Goal: Find specific page/section: Find specific page/section

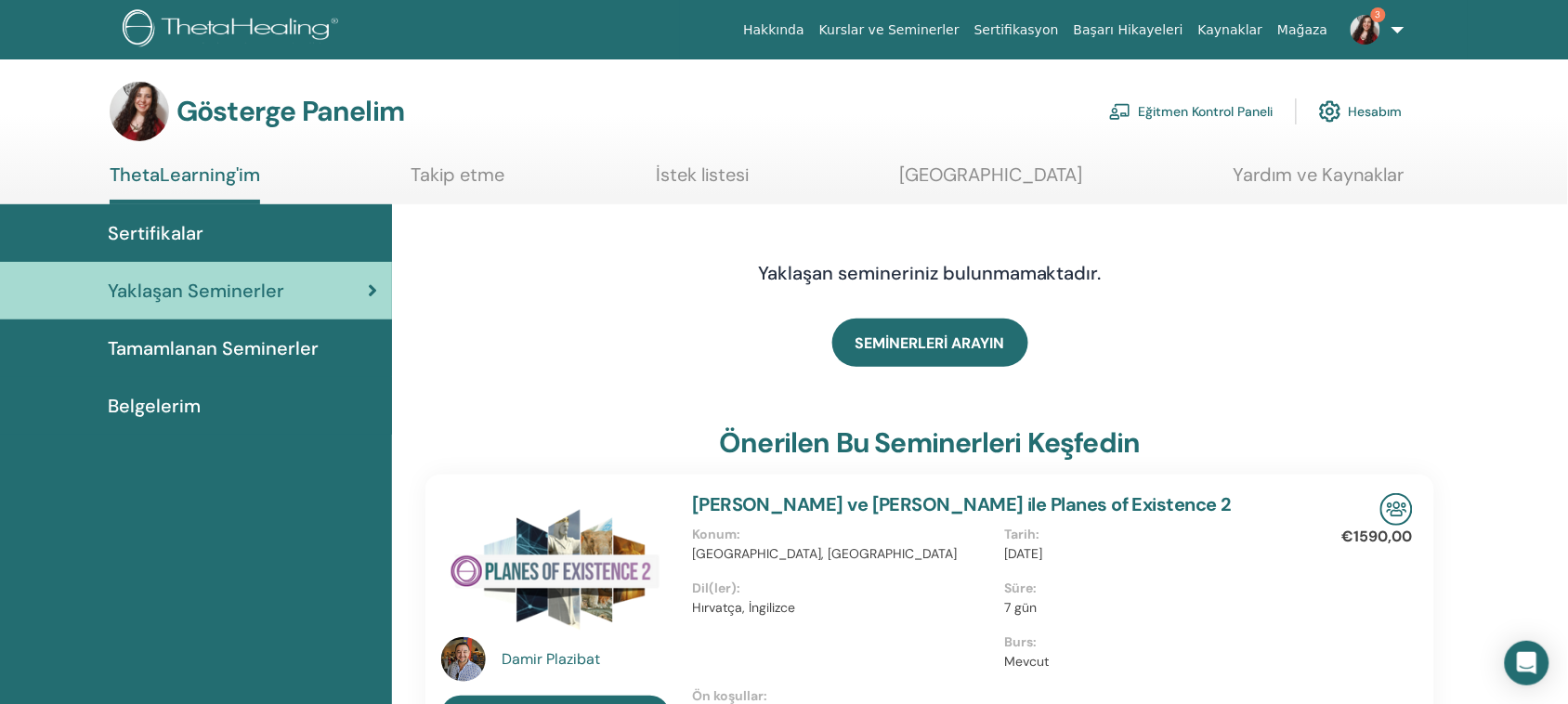
click at [1182, 115] on font "Eğitmen Kontrol Paneli" at bounding box center [1205, 112] width 134 height 17
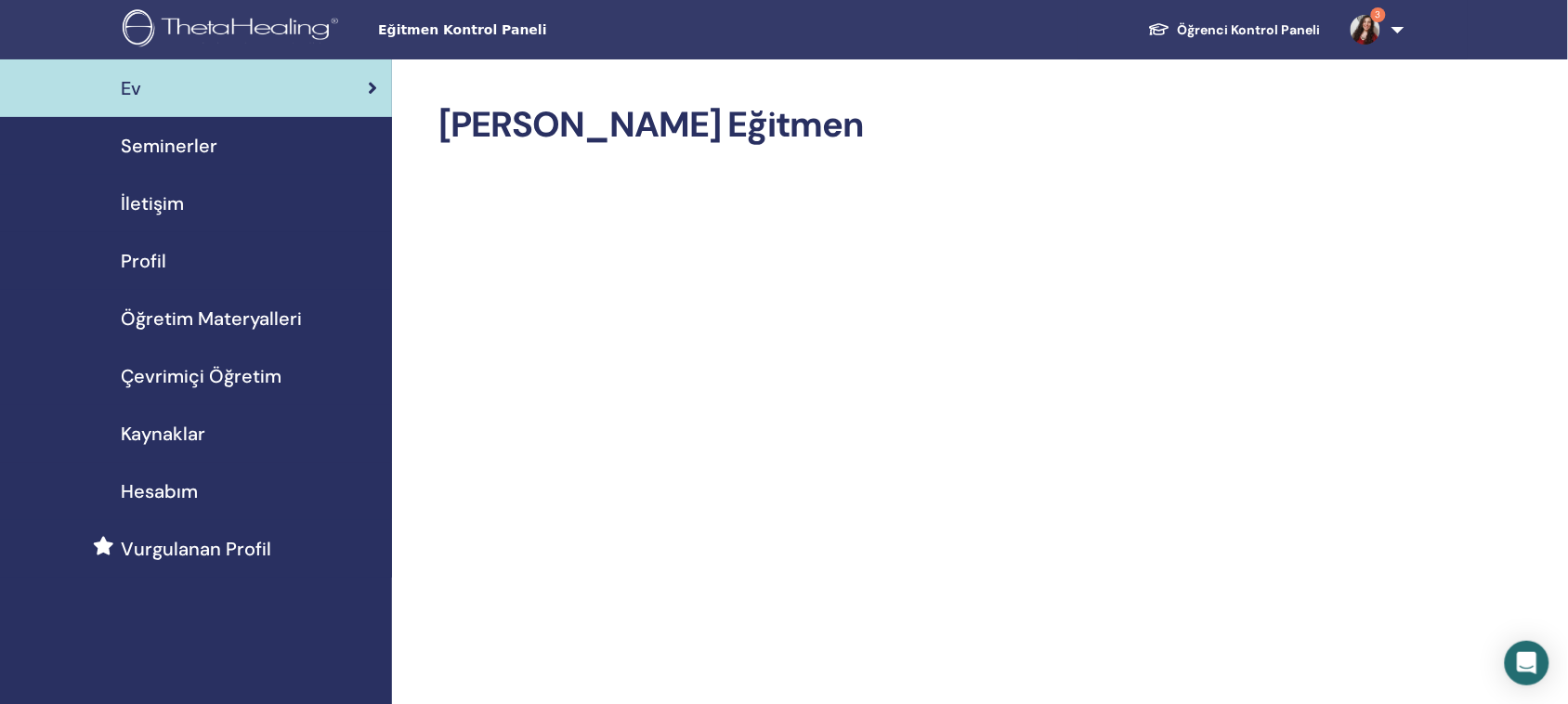
click at [170, 154] on font "Seminerler" at bounding box center [168, 145] width 97 height 24
